Goal: Task Accomplishment & Management: Manage account settings

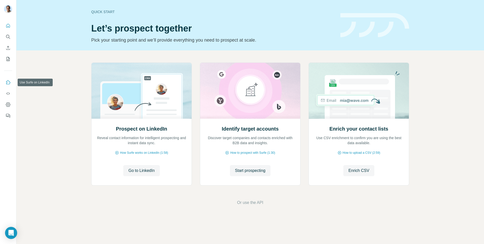
click at [9, 80] on icon "Use Surfe on LinkedIn" at bounding box center [8, 82] width 5 height 5
click at [6, 92] on icon "Use Surfe API" at bounding box center [8, 93] width 5 height 5
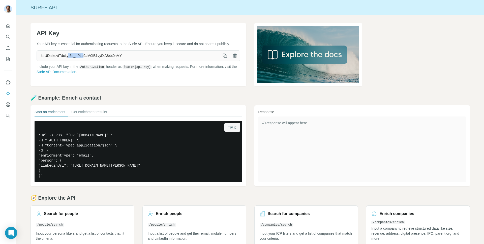
drag, startPoint x: 86, startPoint y: 60, endPoint x: 69, endPoint y: 62, distance: 17.1
click at [69, 60] on span "kdUDaIxuviT4cLy-6d_i-PLc9aM0fB1vyDlA8440nMY" at bounding box center [128, 55] width 183 height 9
click at [160, 60] on span "kdUDaIxuviT4cLy-6d_i-PLc9aM0fB1vyDlA8440nMY" at bounding box center [128, 55] width 183 height 9
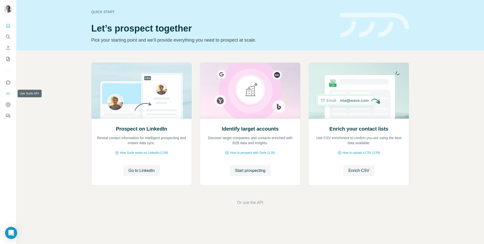
click at [11, 94] on button "Use Surfe API" at bounding box center [8, 93] width 8 height 9
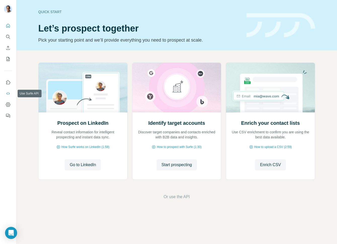
click at [11, 94] on button "Use Surfe API" at bounding box center [8, 93] width 8 height 9
